Goal: Transaction & Acquisition: Purchase product/service

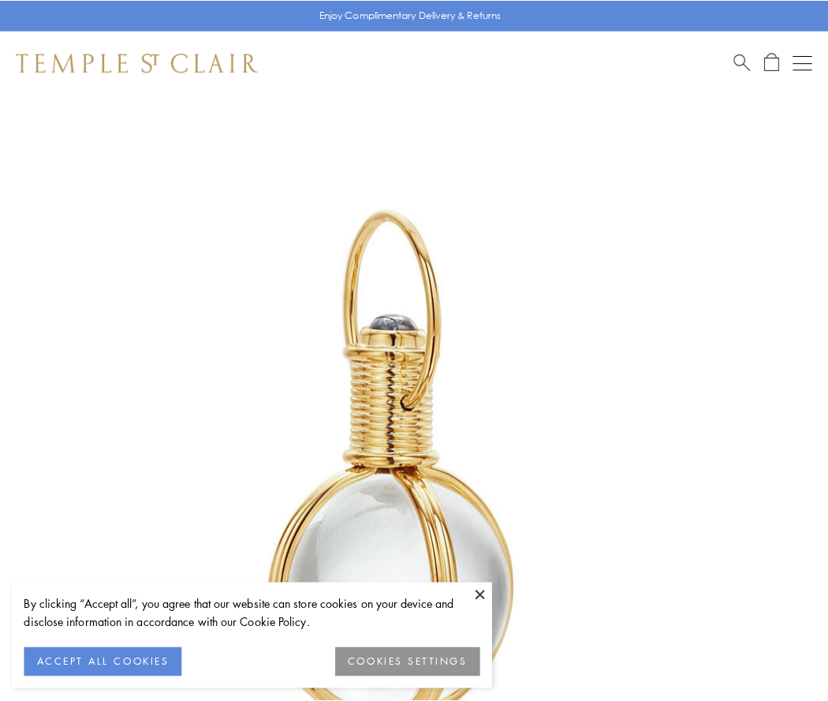
scroll to position [412, 0]
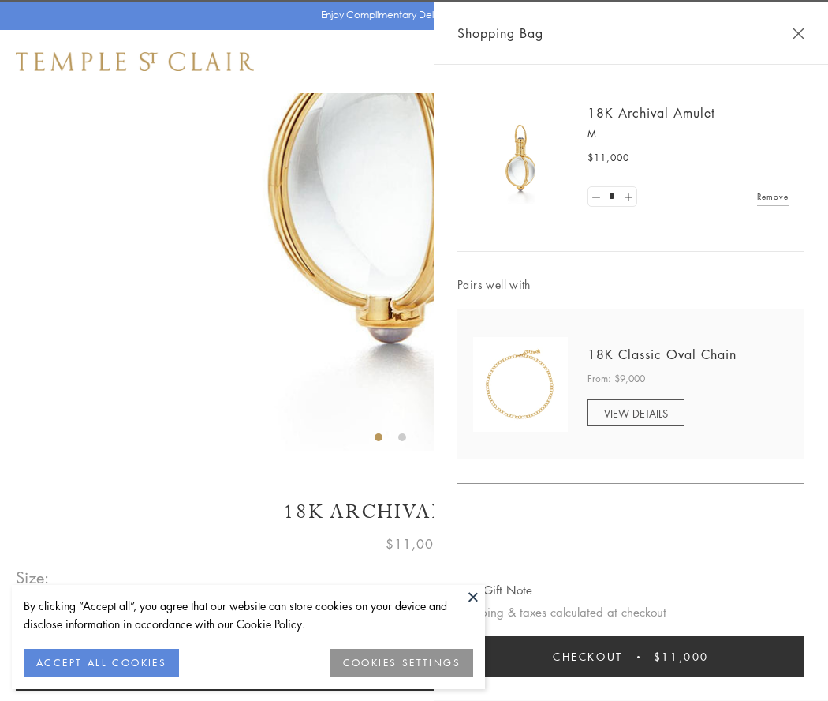
click at [631, 656] on button "Checkout $11,000" at bounding box center [631, 656] width 347 height 41
